Goal: Task Accomplishment & Management: Complete application form

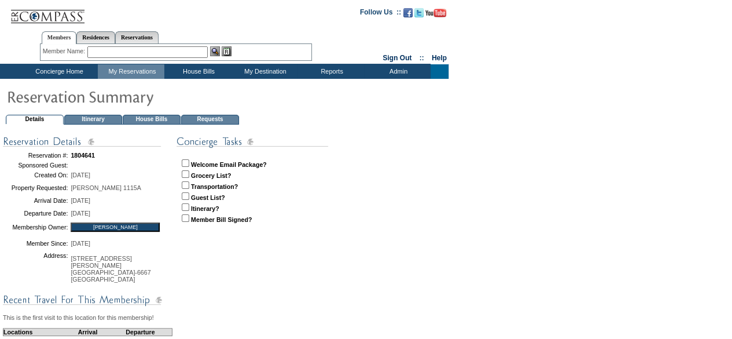
click at [164, 122] on td "House Bills" at bounding box center [152, 120] width 58 height 10
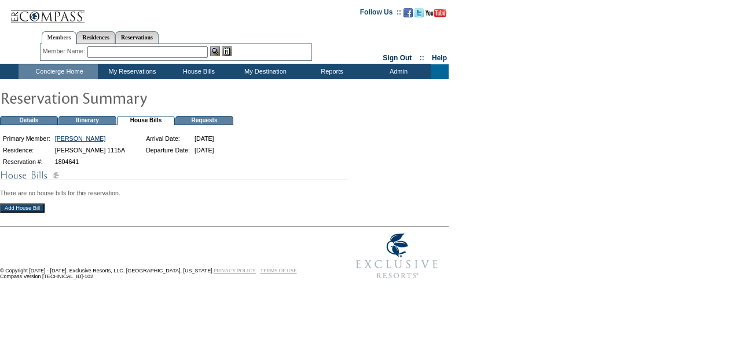
click at [35, 212] on input "Add House Bill" at bounding box center [22, 207] width 45 height 9
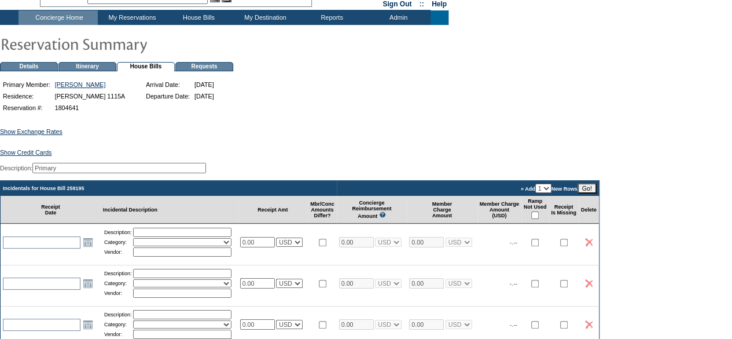
scroll to position [72, 0]
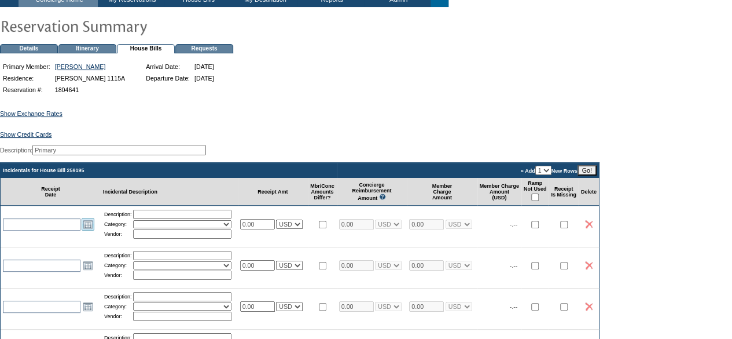
click at [90, 230] on link "Open the calendar popup." at bounding box center [88, 224] width 13 height 13
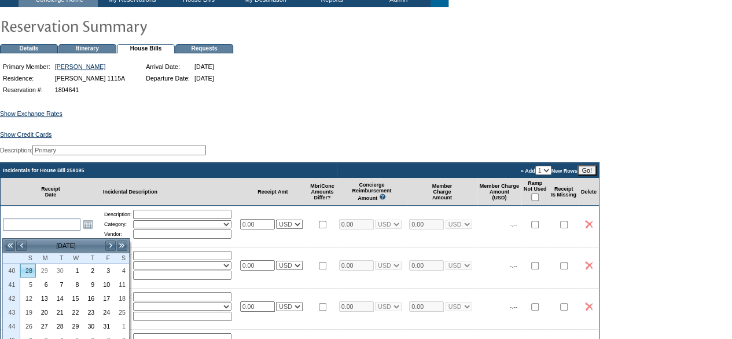
click at [30, 269] on link "28" at bounding box center [28, 270] width 14 height 13
type input "2025-09-28"
type input "9/28/2025"
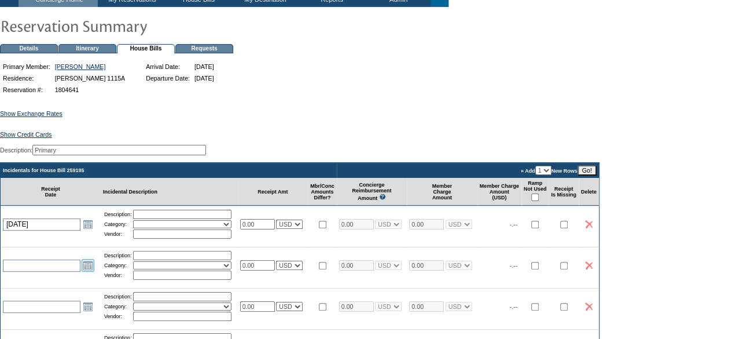
click at [90, 269] on link "Open the calendar popup." at bounding box center [88, 265] width 13 height 13
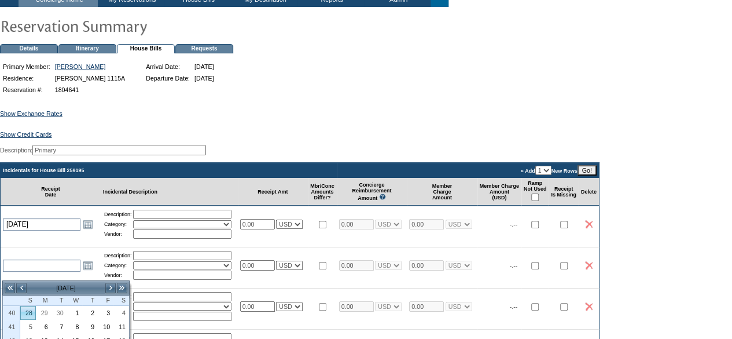
click at [32, 313] on link "28" at bounding box center [28, 312] width 14 height 13
type input "2025-09-28"
type input "[DATE]"
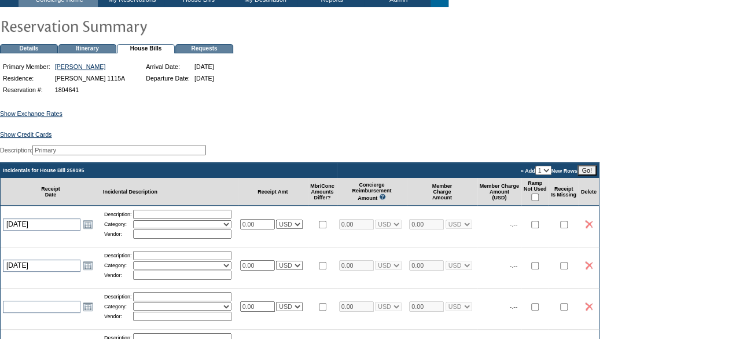
click at [178, 219] on input "text" at bounding box center [182, 214] width 98 height 9
type input "pre-arrival groceries"
click at [170, 228] on select "Activities Additional Housekeeping Amenities Access Fee Bath Amenities Reimburs…" at bounding box center [182, 224] width 98 height 8
select select "11"
click at [137, 227] on select "Activities Additional Housekeeping Amenities Access Fee Bath Amenities Reimburs…" at bounding box center [182, 224] width 98 height 8
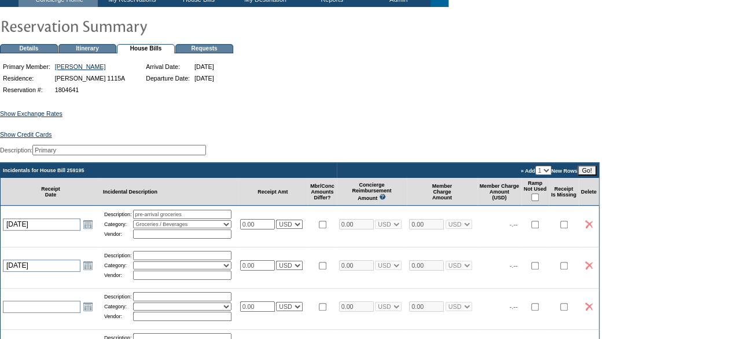
click at [181, 238] on input "text" at bounding box center [182, 233] width 98 height 9
type input "Foodland Farms"
click at [263, 229] on input "0.00" at bounding box center [257, 224] width 35 height 10
type input "174.03"
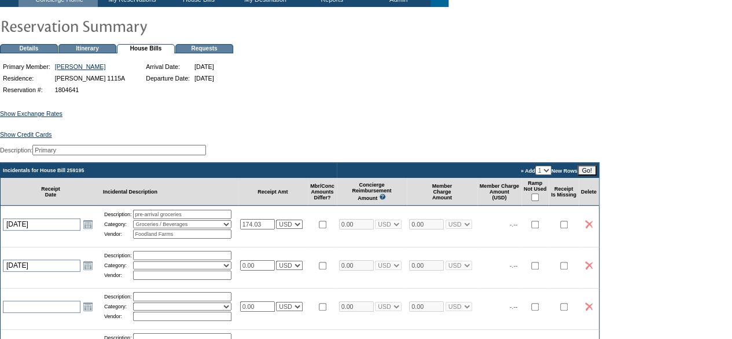
type input "174.03"
select select "1"
type input "174.03"
select select "1"
drag, startPoint x: 168, startPoint y: 263, endPoint x: 182, endPoint y: 264, distance: 13.9
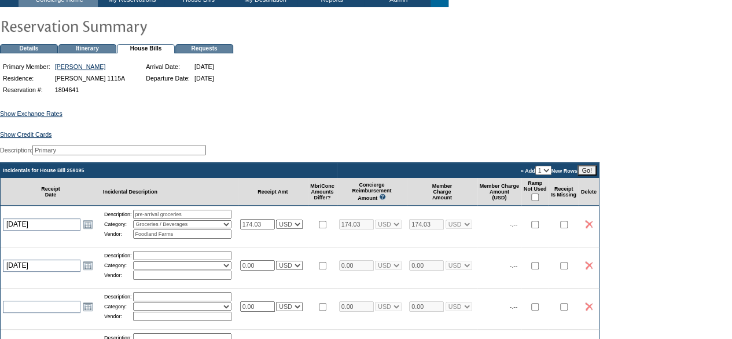
click at [182, 260] on input "text" at bounding box center [182, 255] width 98 height 9
type input "pre arrival groceries"
click at [171, 269] on select "Activities Additional Housekeeping Amenities Access Fee Bath Amenities Reimburs…" at bounding box center [182, 265] width 98 height 8
select select "11"
click at [137, 269] on select "Activities Additional Housekeeping Amenities Access Fee Bath Amenities Reimburs…" at bounding box center [182, 265] width 98 height 8
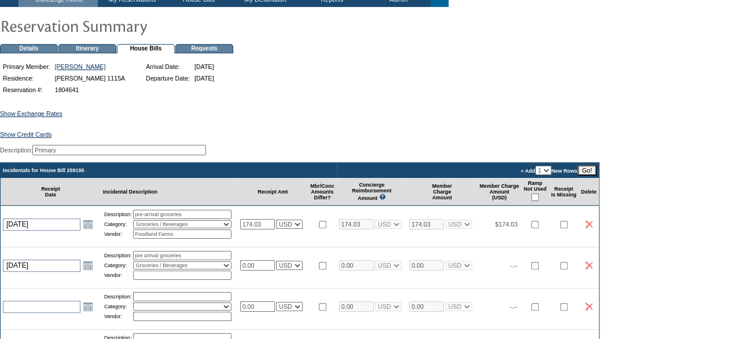
click at [172, 280] on input "text" at bounding box center [182, 274] width 98 height 9
type input "KTA"
click at [257, 270] on input "0.00" at bounding box center [257, 265] width 35 height 10
type input "11.24"
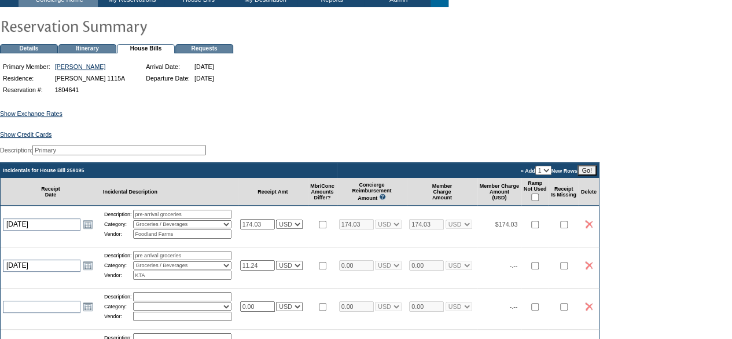
type input "11.24"
select select "1"
type input "11.24"
select select "1"
click at [539, 201] on input "checkbox" at bounding box center [535, 197] width 8 height 8
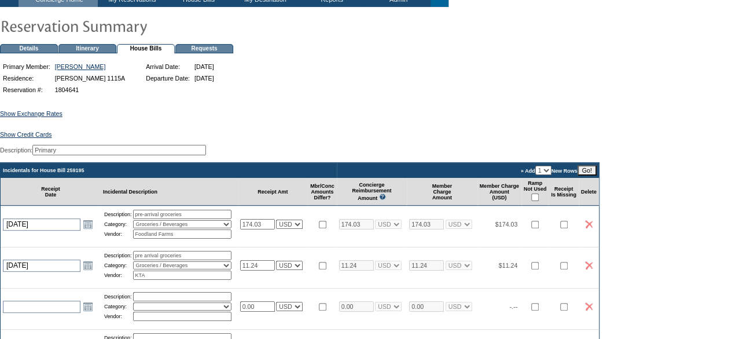
checkbox input "true"
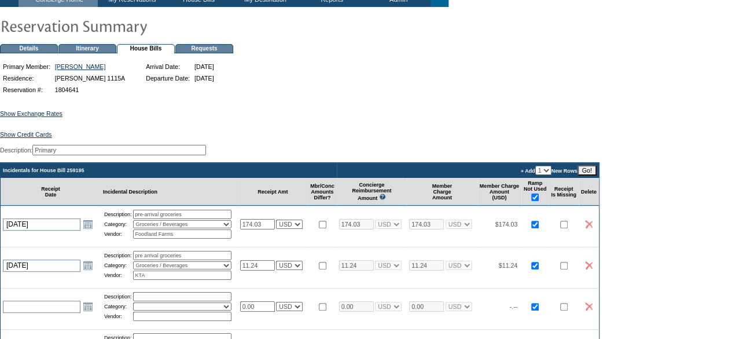
checkbox input "true"
click at [41, 137] on link "Show Credit Cards" at bounding box center [26, 134] width 52 height 7
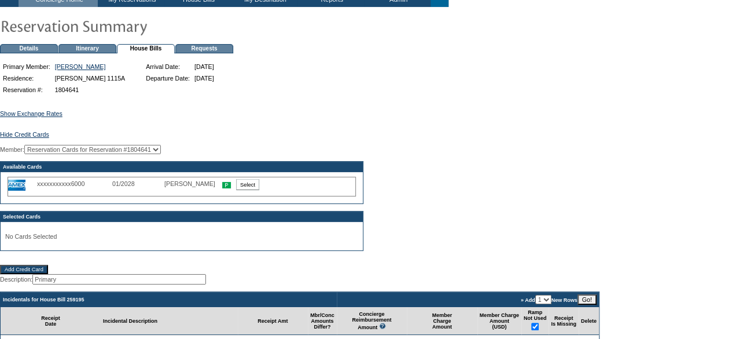
click at [249, 190] on input "Select" at bounding box center [247, 184] width 23 height 11
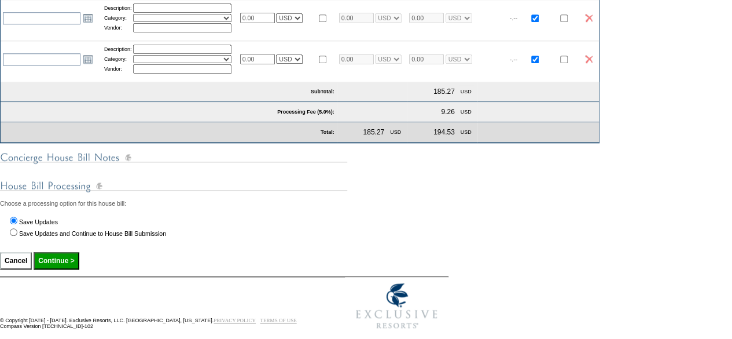
scroll to position [531, 0]
click at [72, 268] on input "Continue >" at bounding box center [56, 259] width 45 height 17
type input "Processing..."
